Goal: Task Accomplishment & Management: Use online tool/utility

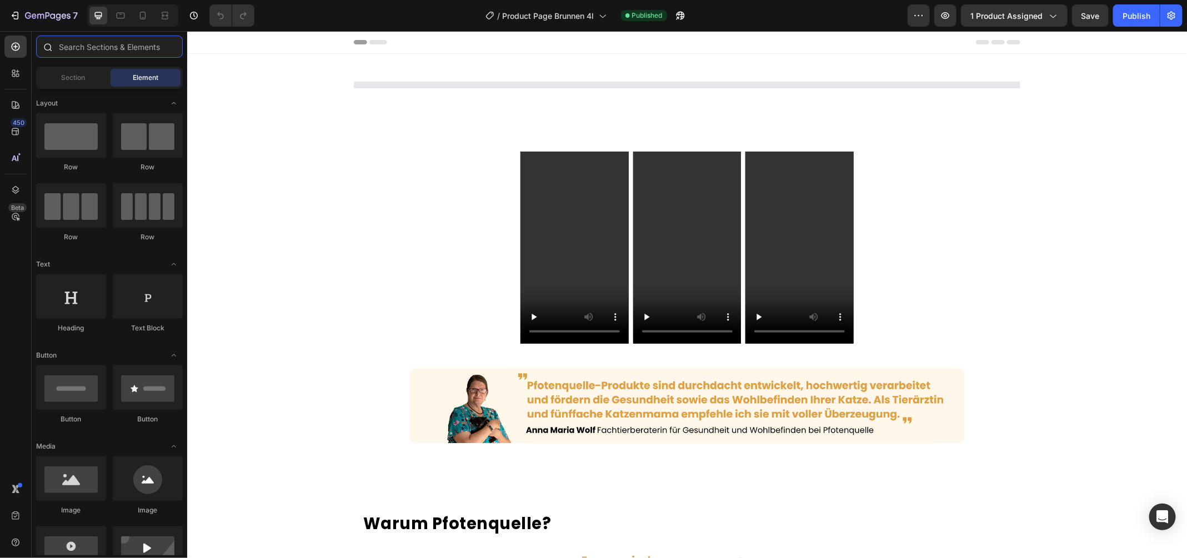
click at [99, 41] on input "text" at bounding box center [109, 47] width 147 height 22
click at [5, 70] on div at bounding box center [15, 73] width 22 height 22
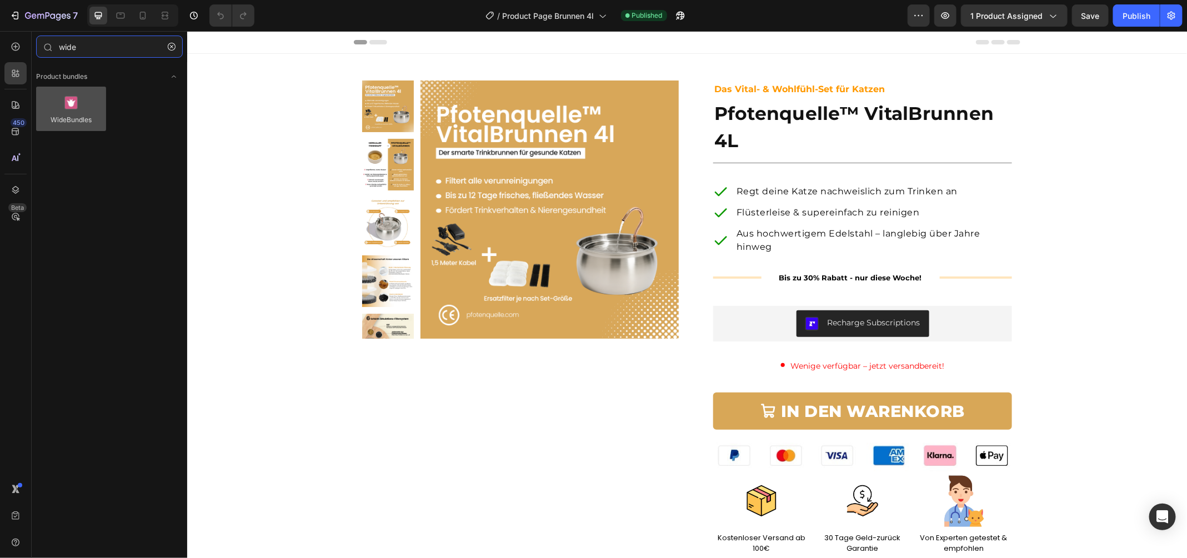
type input "wide"
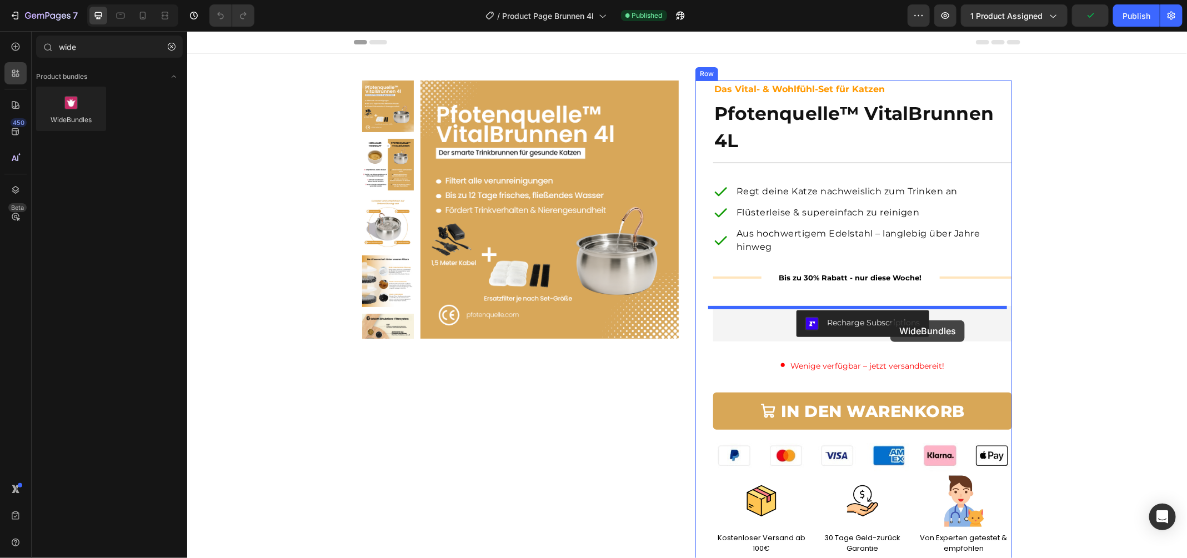
drag, startPoint x: 633, startPoint y: 248, endPoint x: 952, endPoint y: 332, distance: 330.1
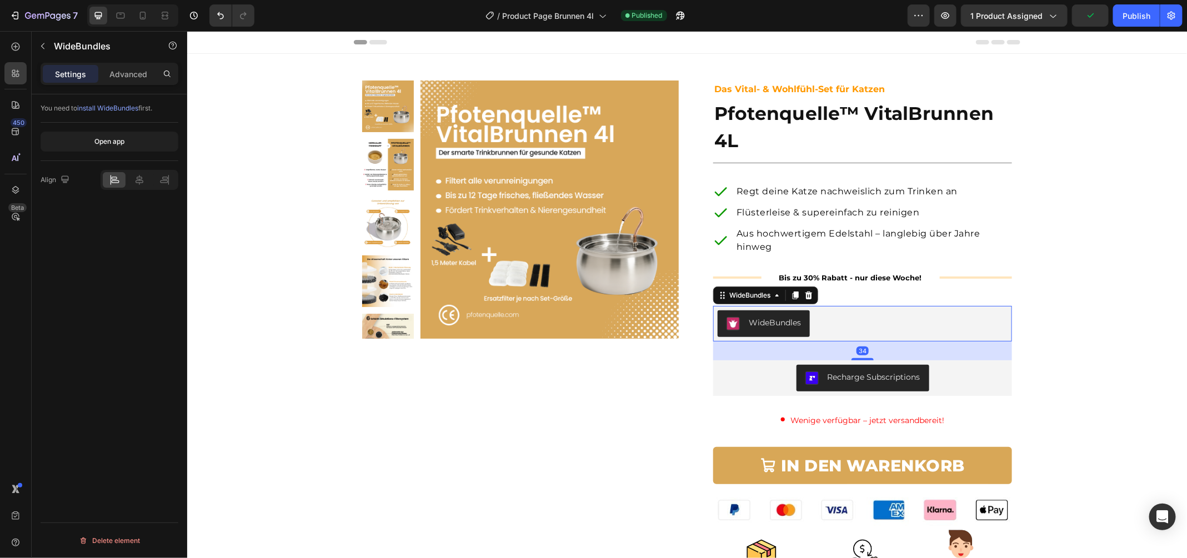
click at [961, 348] on div "34" at bounding box center [861, 350] width 299 height 19
click at [955, 378] on div "Recharge Subscriptions" at bounding box center [862, 377] width 290 height 27
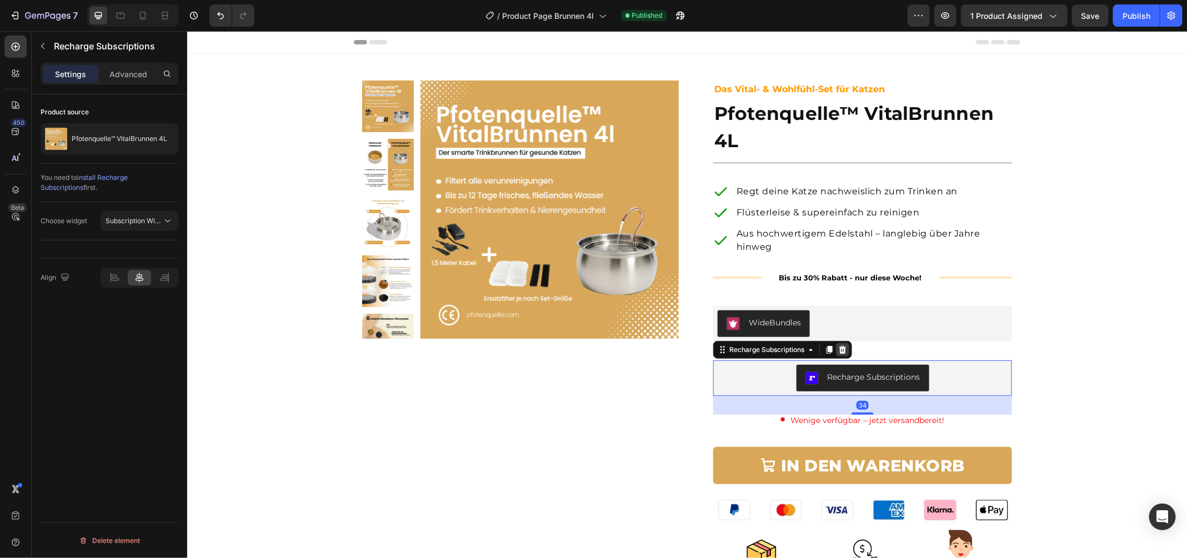
click at [840, 346] on icon at bounding box center [841, 349] width 9 height 9
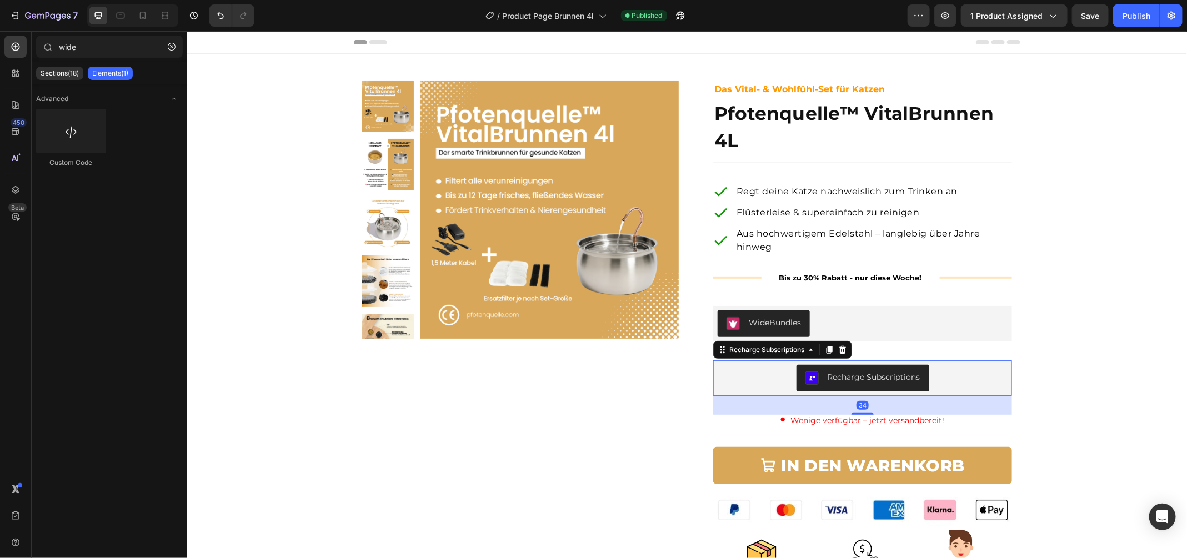
click at [845, 303] on div "Das Vital- & Wohlfühl-Set für Katzen Text Block Pfotenquelle™ VitalBrunnen 4L P…" at bounding box center [861, 400] width 299 height 641
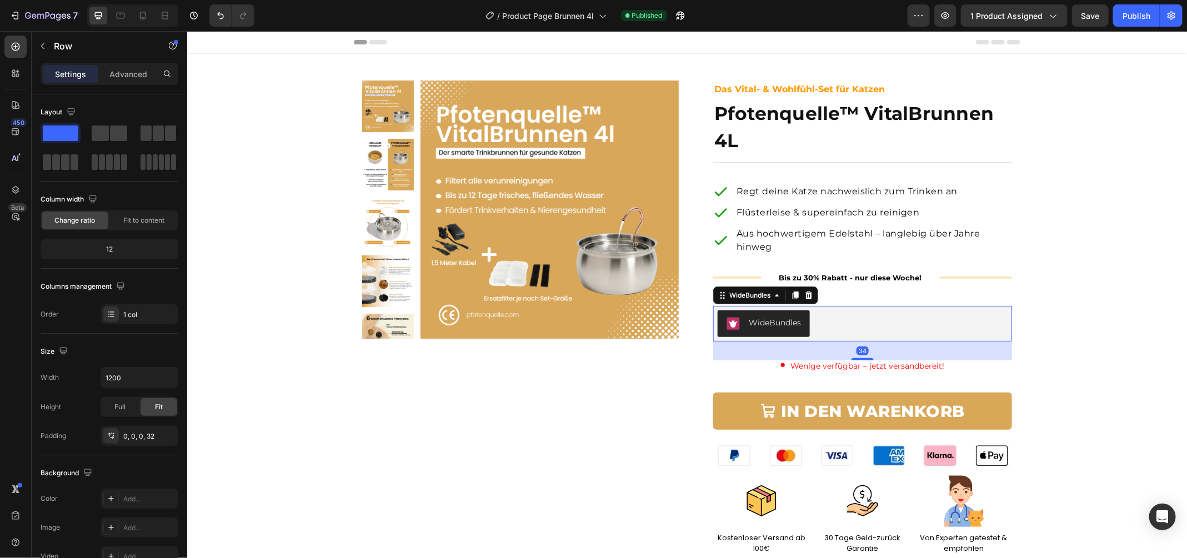
click at [839, 319] on div "WideBundles" at bounding box center [862, 323] width 290 height 27
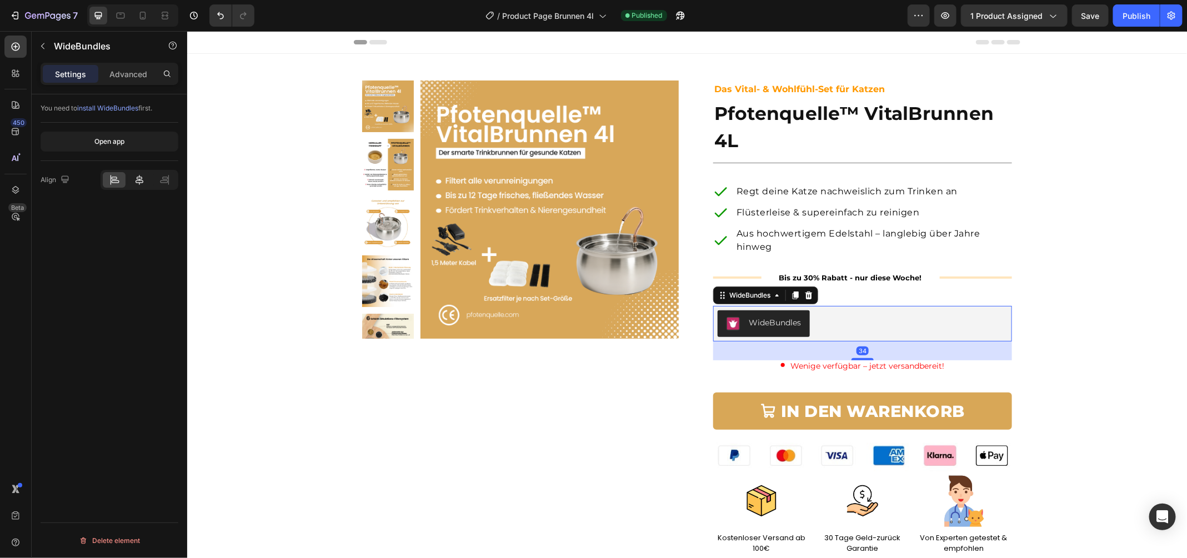
click at [135, 180] on icon at bounding box center [139, 179] width 11 height 11
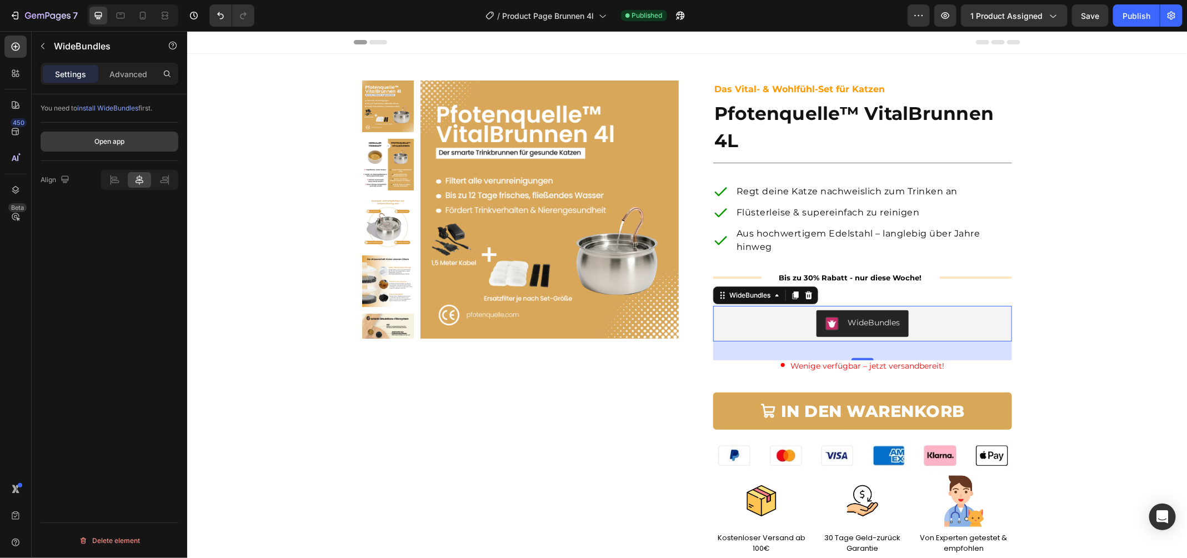
click at [133, 140] on button "Open app" at bounding box center [110, 142] width 138 height 20
click at [1148, 12] on div "Publish" at bounding box center [1136, 16] width 28 height 12
click at [850, 212] on p "Flüsterleise & supereinfach zu reinigen" at bounding box center [873, 211] width 274 height 13
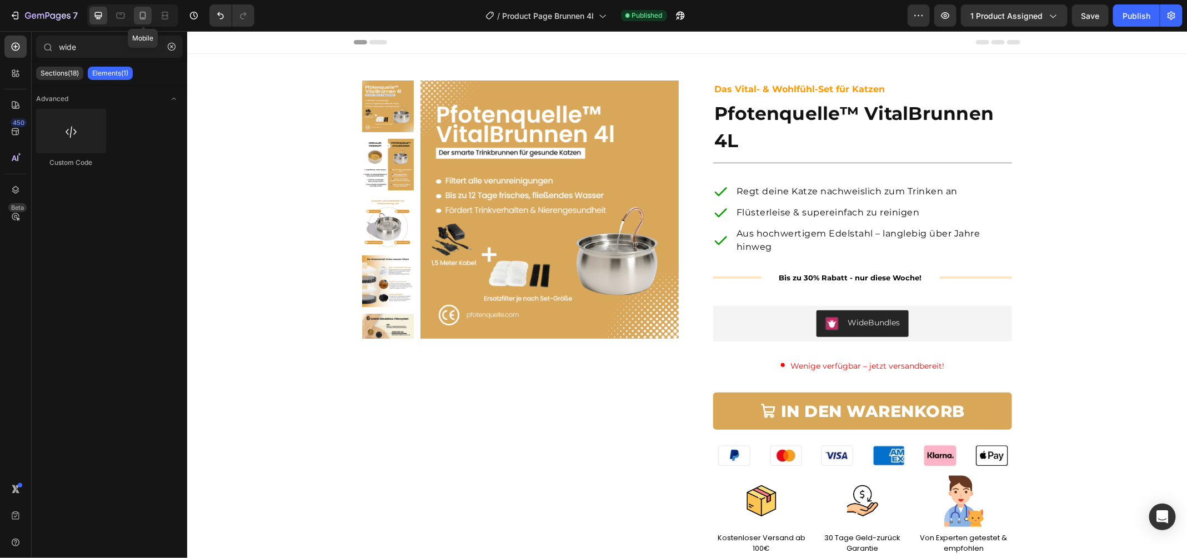
click at [143, 14] on icon at bounding box center [142, 15] width 11 height 11
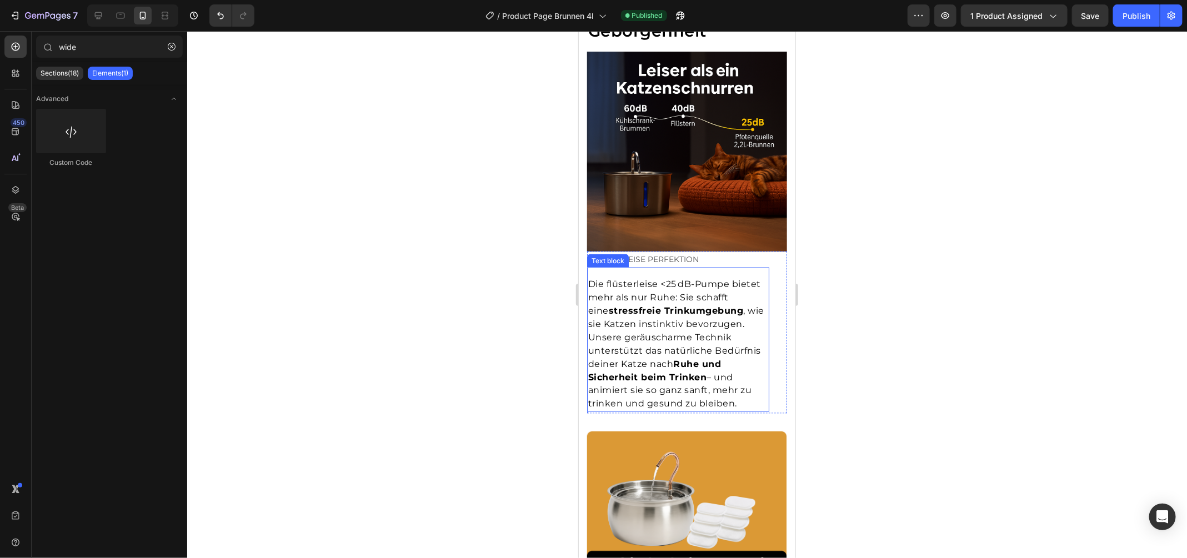
scroll to position [3194, 0]
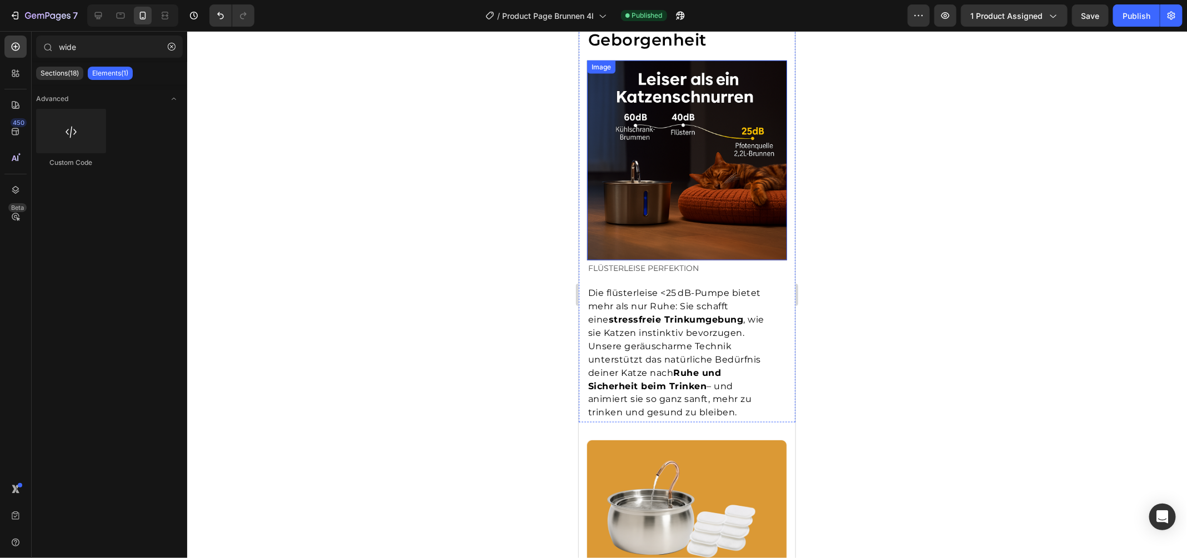
click at [701, 190] on img at bounding box center [686, 160] width 200 height 200
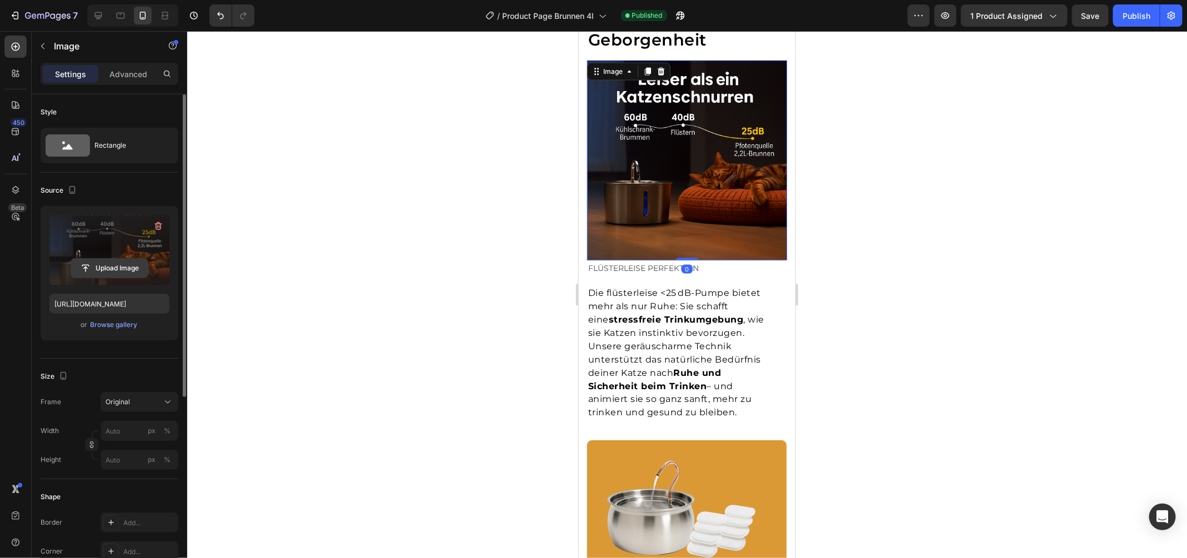
click at [109, 272] on input "file" at bounding box center [109, 268] width 77 height 19
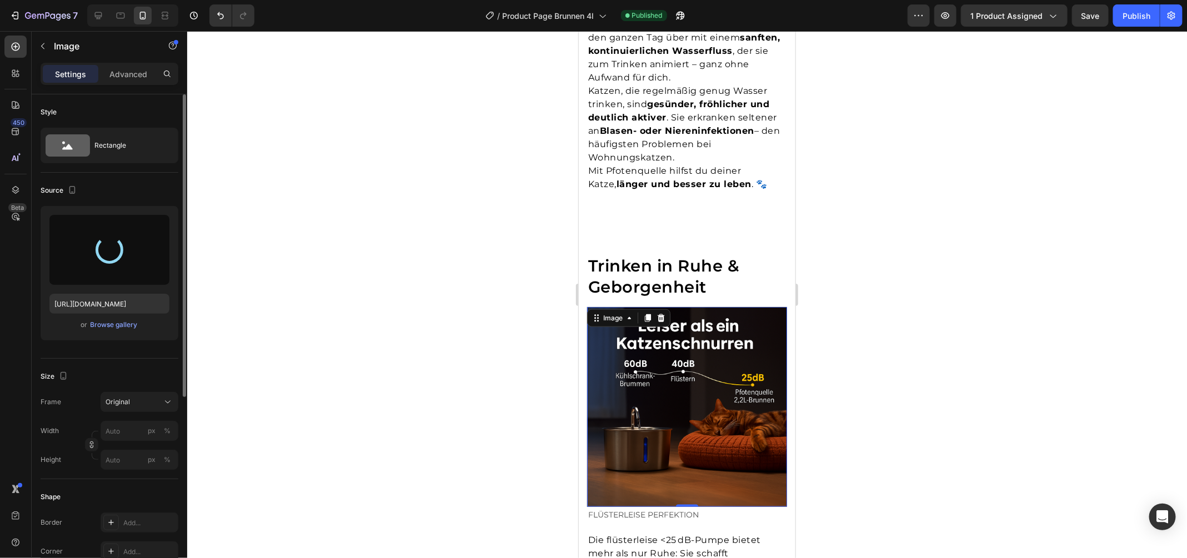
scroll to position [3067, 0]
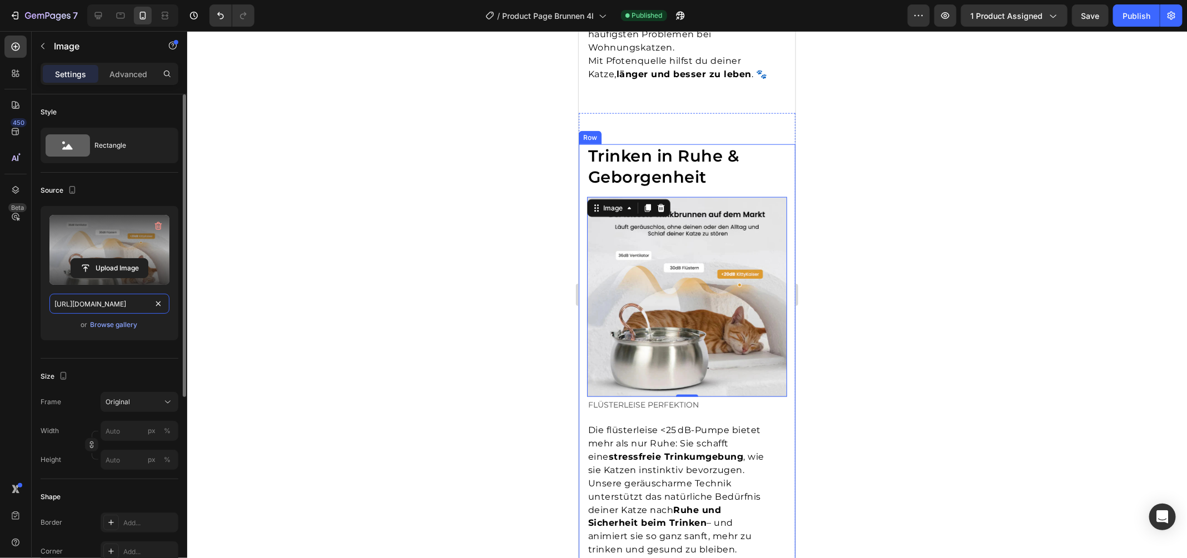
click at [103, 300] on input "https://cdn.shopify.com/s/files/1/0938/5230/3691/files/gempages_567733187413803…" at bounding box center [109, 304] width 120 height 20
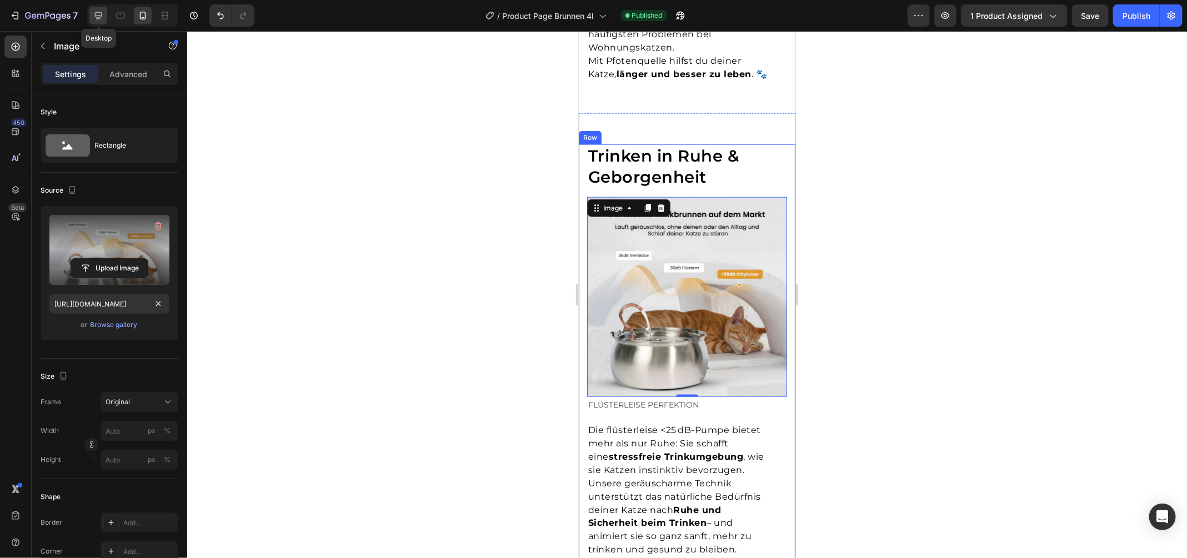
click at [94, 17] on icon at bounding box center [98, 15] width 11 height 11
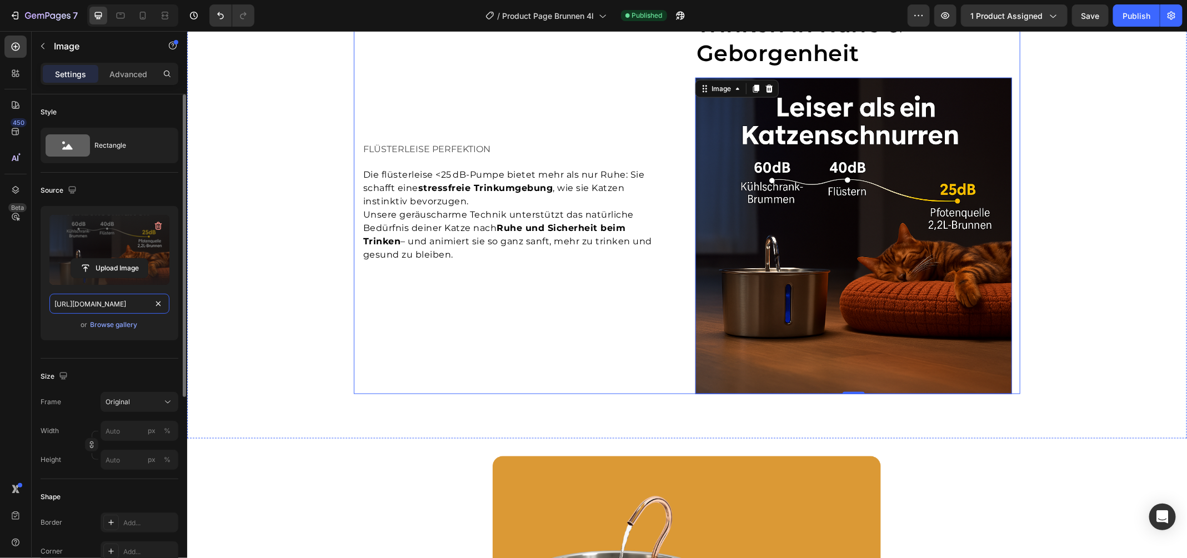
scroll to position [3165, 0]
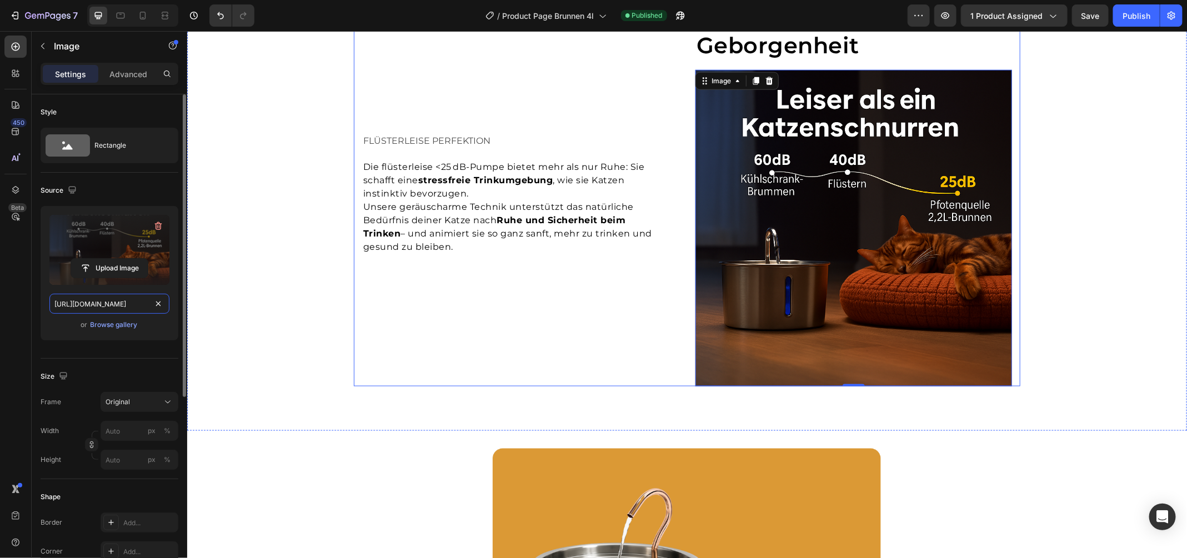
click at [102, 301] on input "https://cdn.shopify.com/s/files/1/0938/5230/3691/files/gempages_567733187413803…" at bounding box center [109, 304] width 120 height 20
paste input "efa3afbe-249e-43dd-9f43-fbe9a9104835.webp"
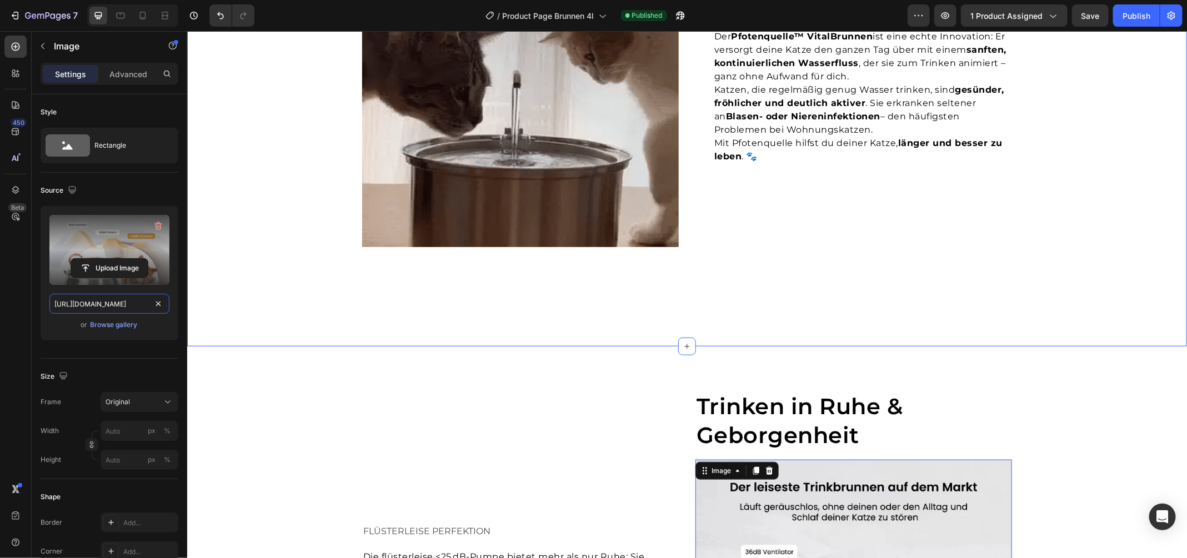
scroll to position [2445, 0]
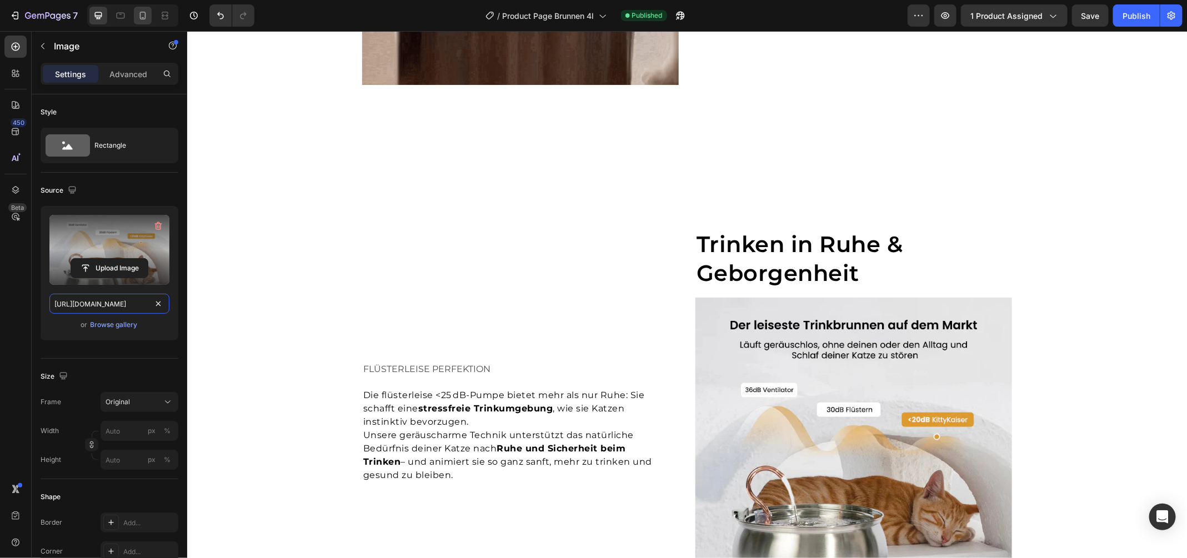
type input "https://cdn.shopify.com/s/files/1/0938/5230/3691/files/gempages_567733187413803…"
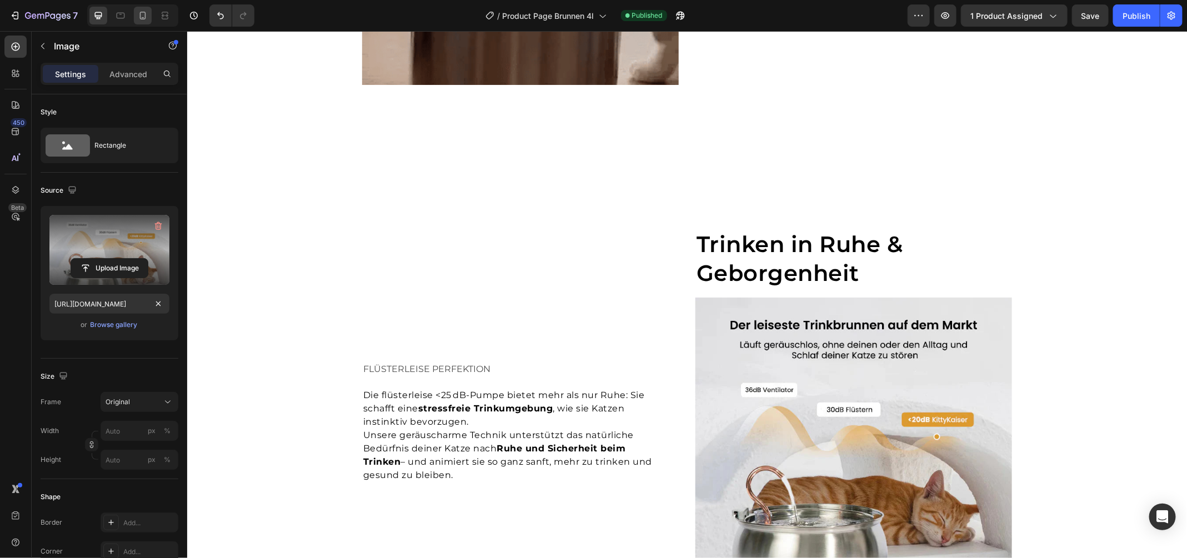
scroll to position [0, 0]
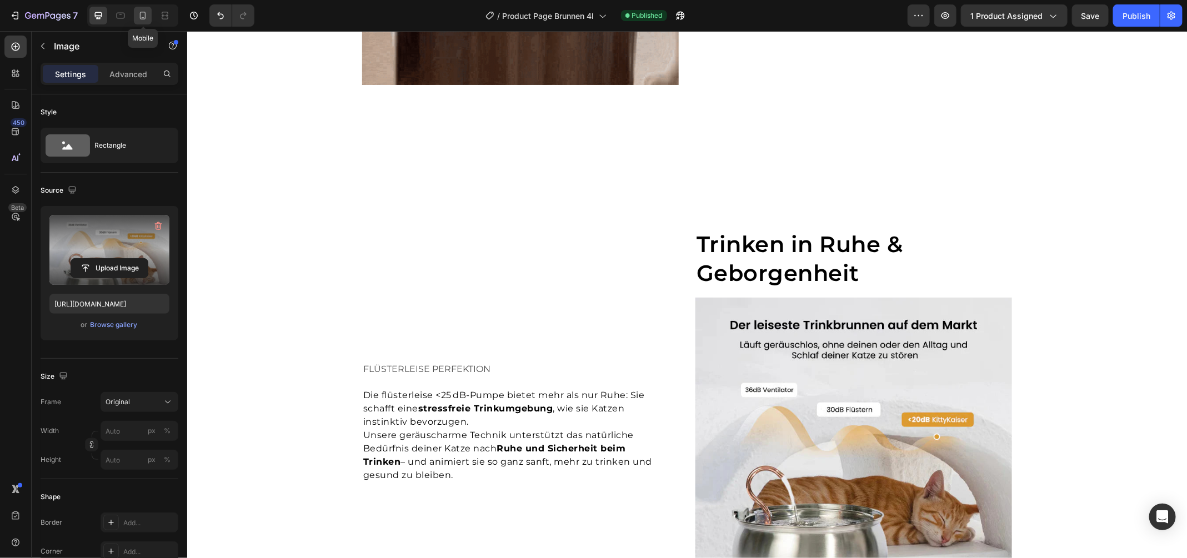
click at [141, 17] on icon at bounding box center [142, 15] width 11 height 11
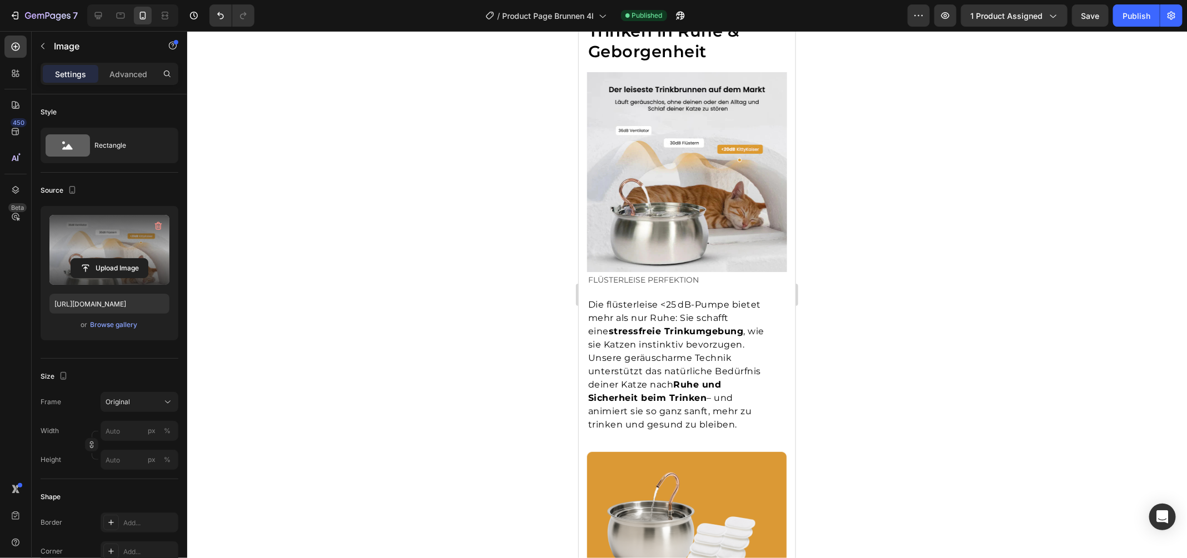
scroll to position [2692, 0]
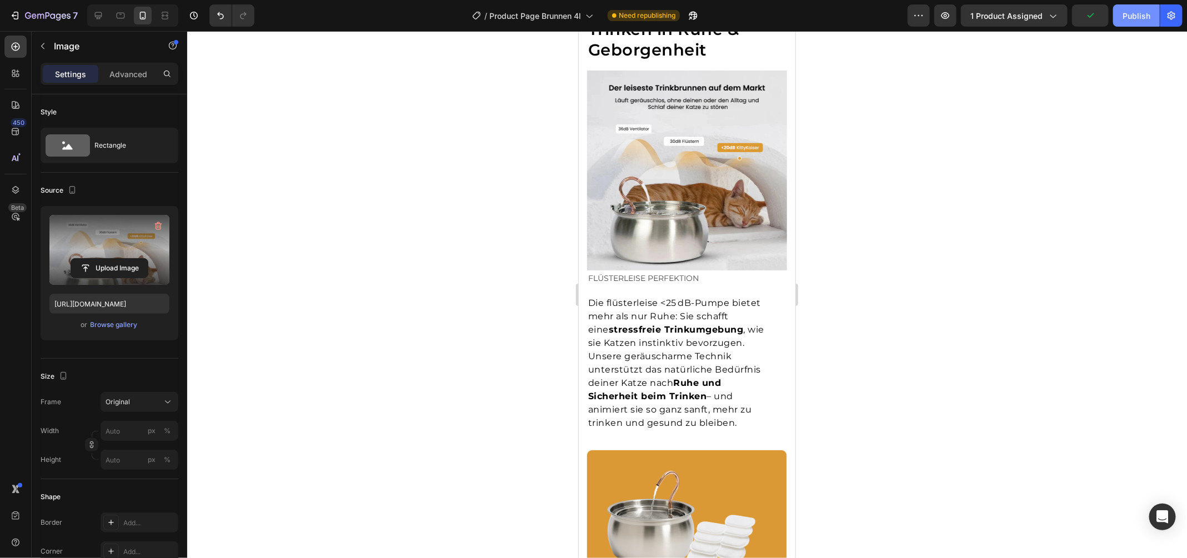
click at [1151, 13] on button "Publish" at bounding box center [1136, 15] width 47 height 22
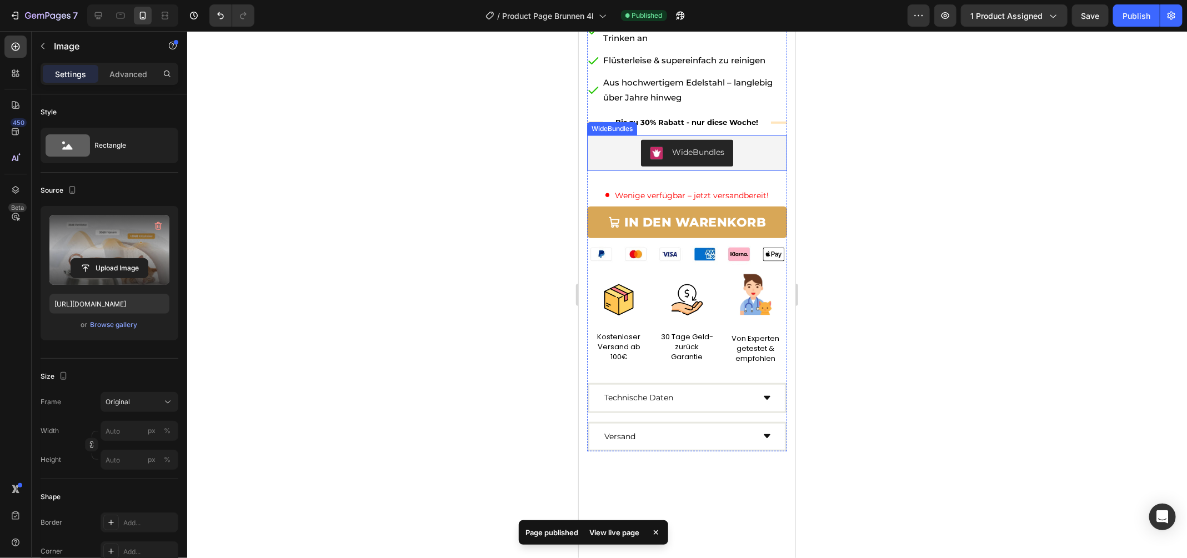
scroll to position [0, 0]
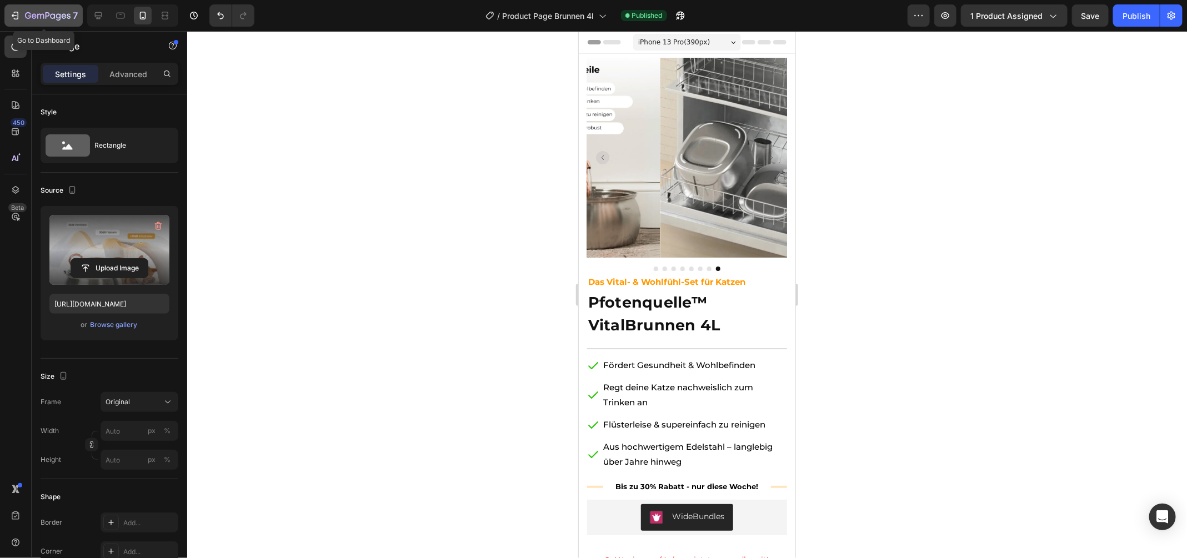
click at [44, 13] on icon "button" at bounding box center [48, 16] width 46 height 9
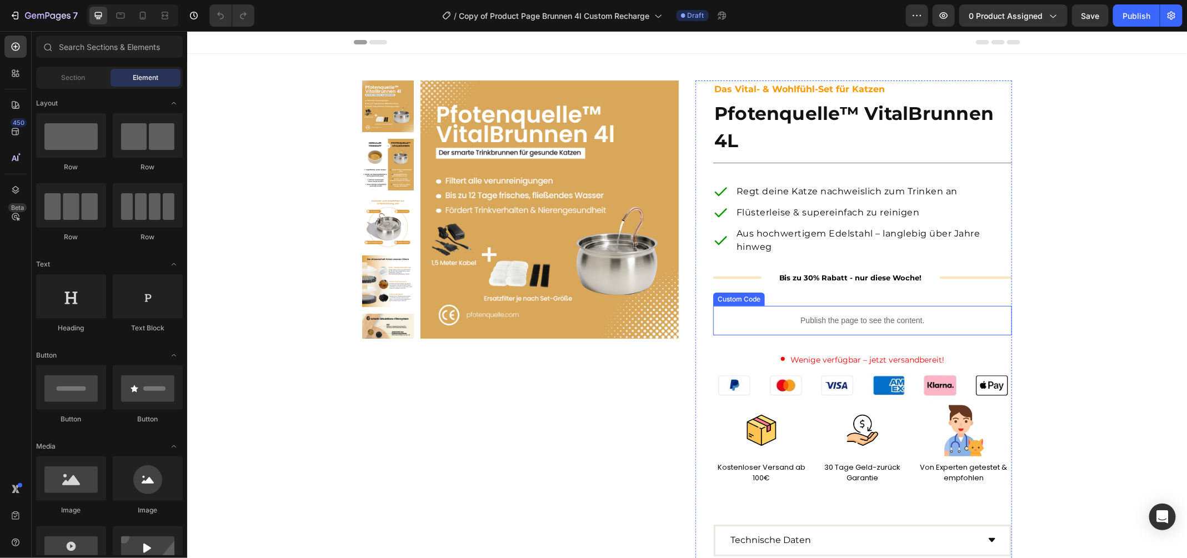
click at [956, 321] on p "Publish the page to see the content." at bounding box center [861, 320] width 299 height 12
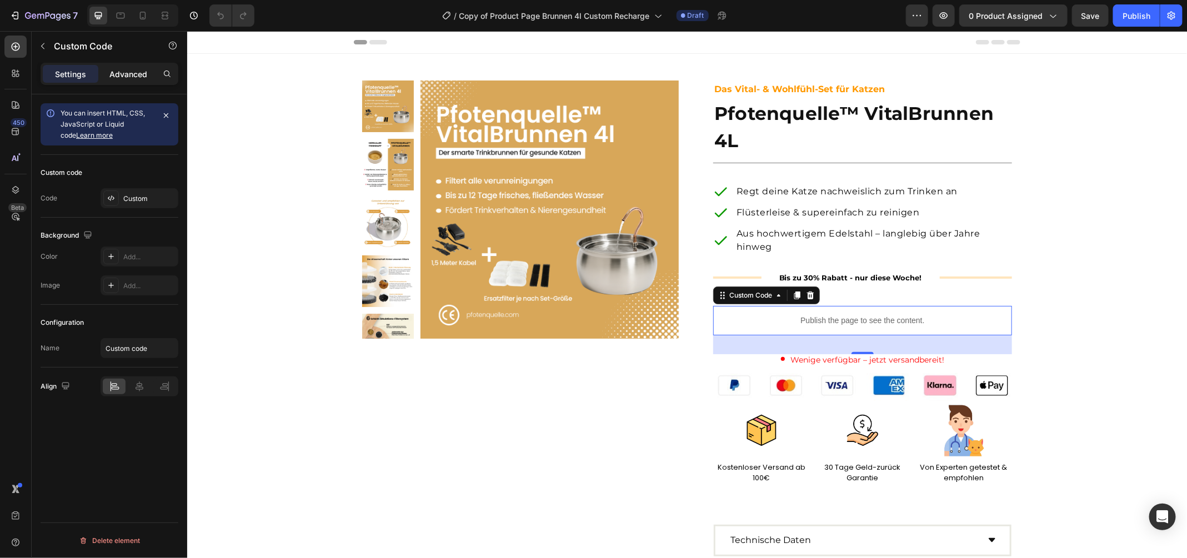
click at [127, 73] on p "Advanced" at bounding box center [128, 74] width 38 height 12
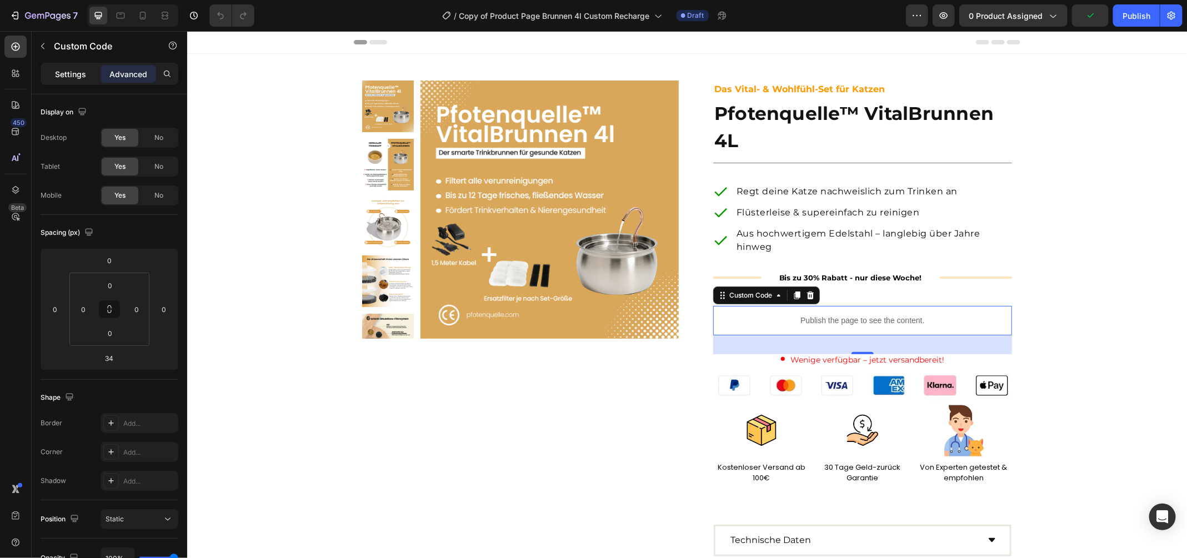
click at [70, 77] on p "Settings" at bounding box center [70, 74] width 31 height 12
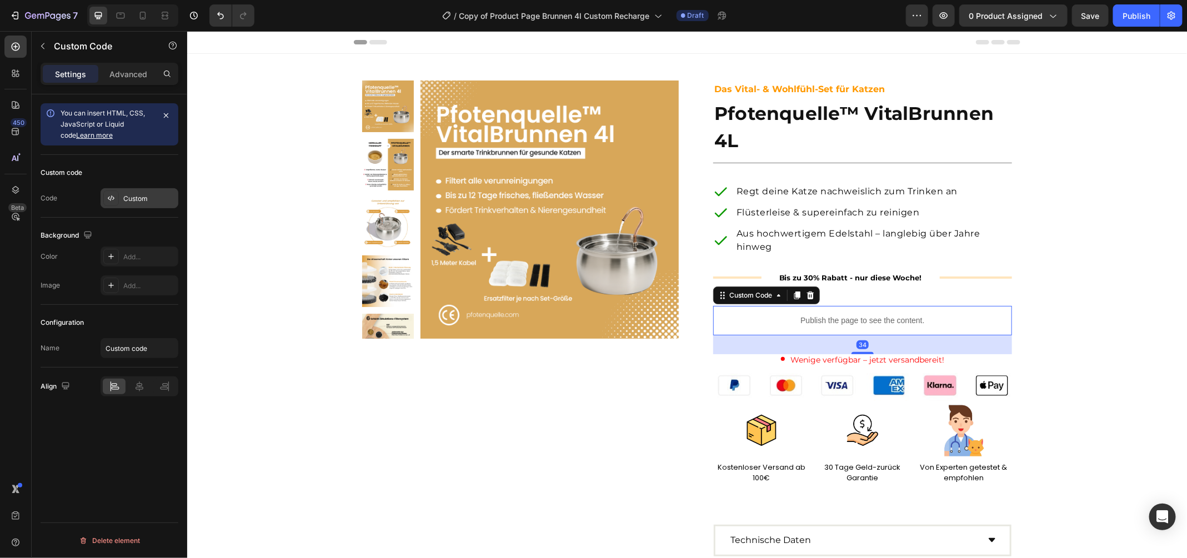
click at [137, 202] on div "Custom" at bounding box center [149, 199] width 52 height 10
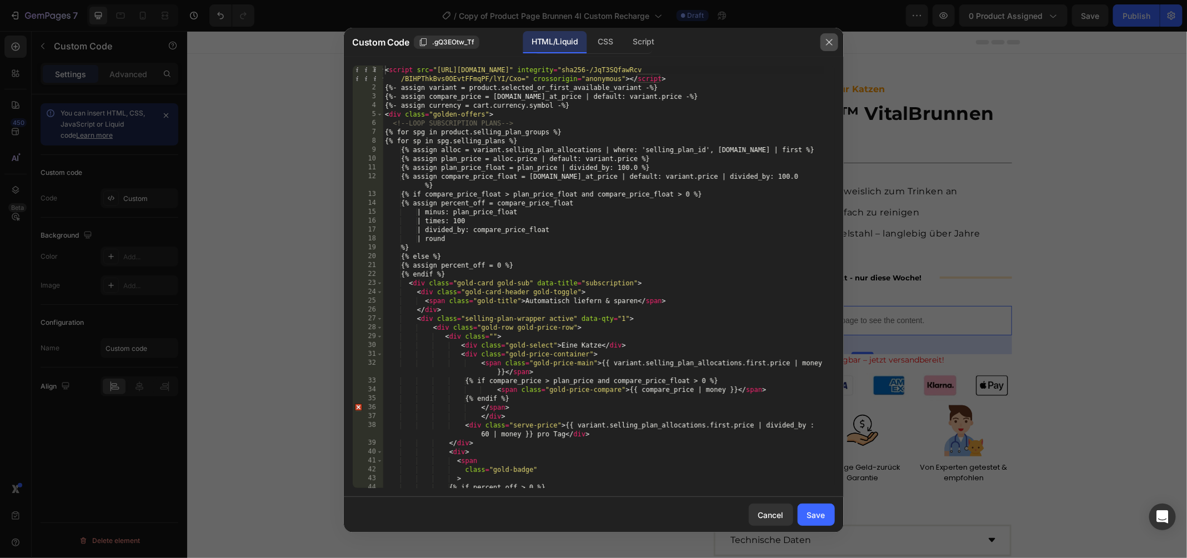
click at [826, 47] on button "button" at bounding box center [829, 42] width 18 height 18
